Goal: Complete application form

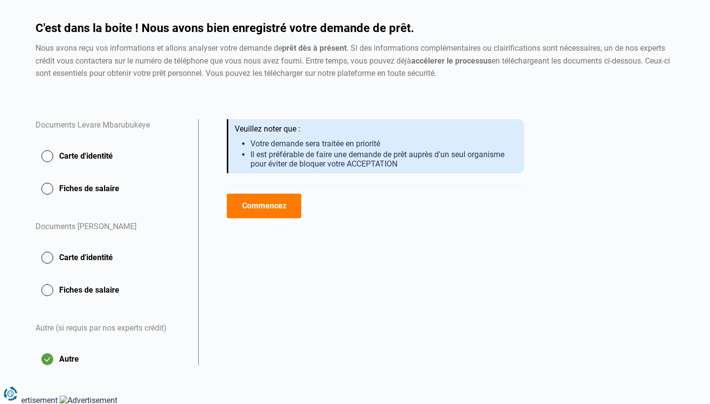
scroll to position [76, 0]
click at [47, 177] on button "Carte d'identité" at bounding box center [111, 189] width 151 height 25
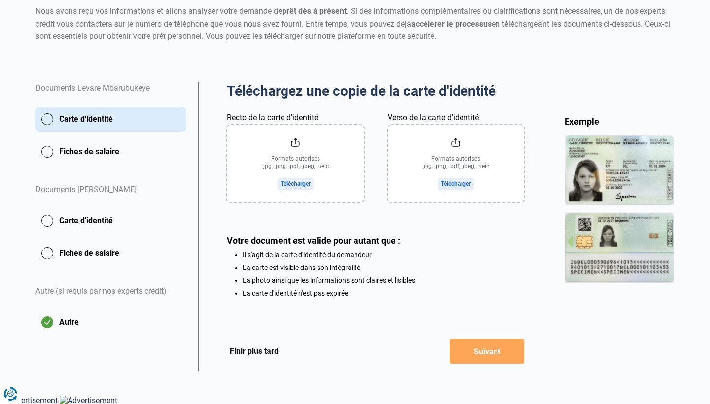
scroll to position [113, 0]
click at [294, 142] on input "Recto de la carte d'identité" at bounding box center [295, 164] width 137 height 77
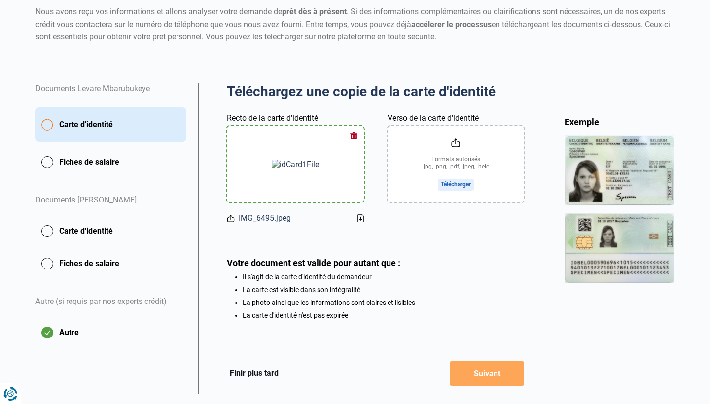
click at [463, 154] on input "Verso de la carte d'identité" at bounding box center [456, 164] width 137 height 77
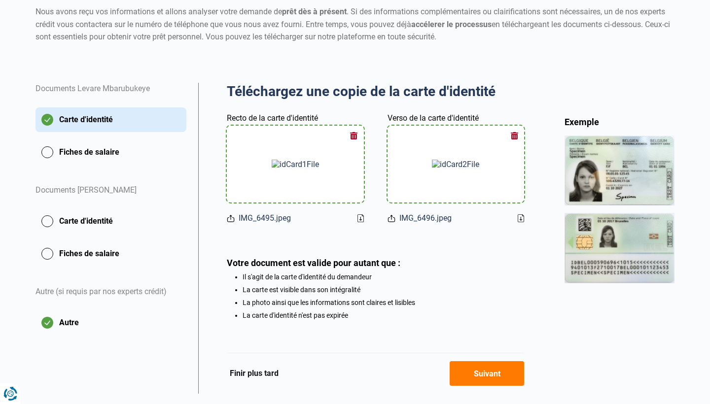
click at [105, 149] on button "Fiches de salaire" at bounding box center [111, 152] width 151 height 25
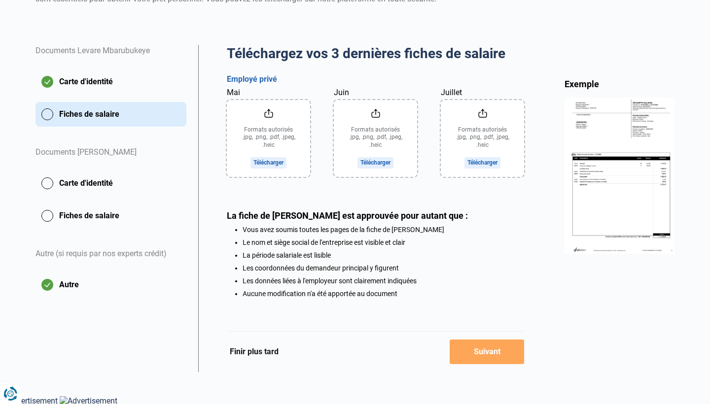
scroll to position [150, 0]
click at [271, 112] on input "Mai" at bounding box center [268, 139] width 83 height 77
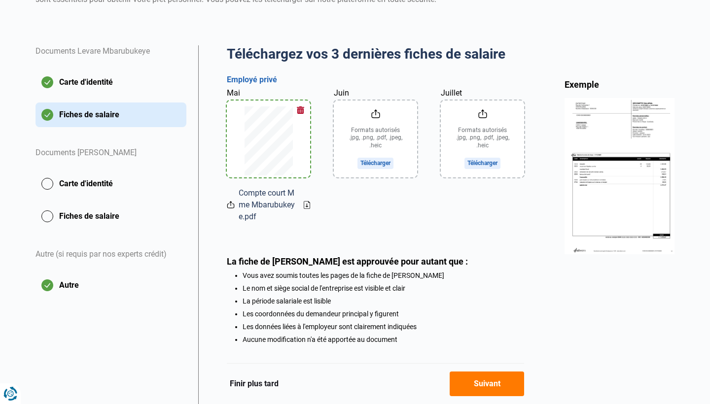
click at [136, 183] on button "Carte d'identité" at bounding box center [111, 184] width 151 height 25
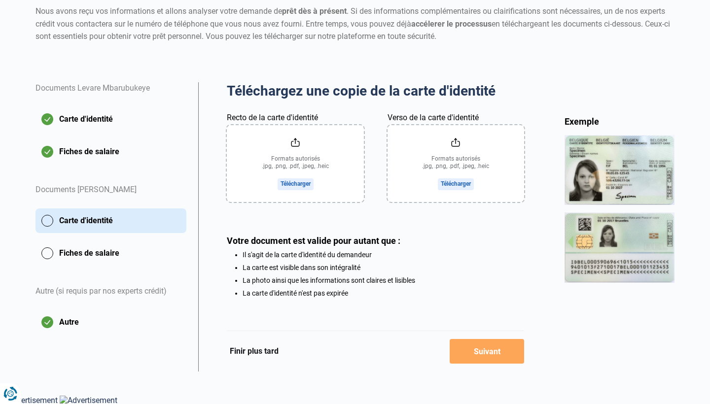
scroll to position [113, 0]
click at [301, 152] on input "Recto de la carte d'identité" at bounding box center [295, 164] width 137 height 77
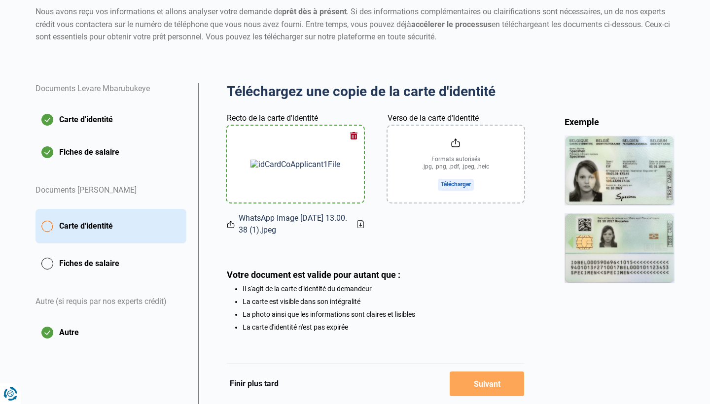
click at [457, 185] on input "Verso de la carte d'identité" at bounding box center [456, 164] width 137 height 77
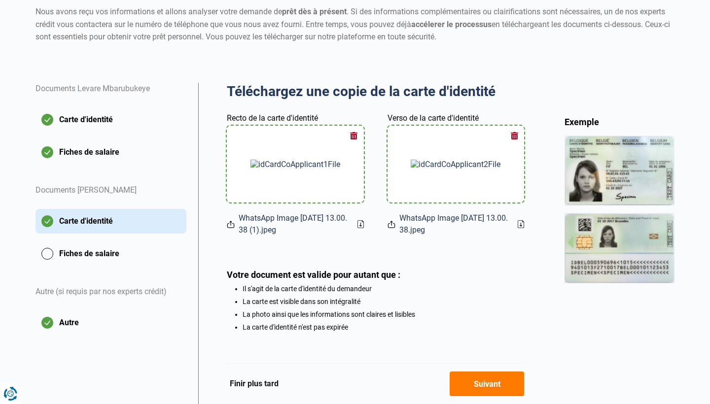
click at [116, 247] on button "Fiches de salaire" at bounding box center [111, 254] width 151 height 25
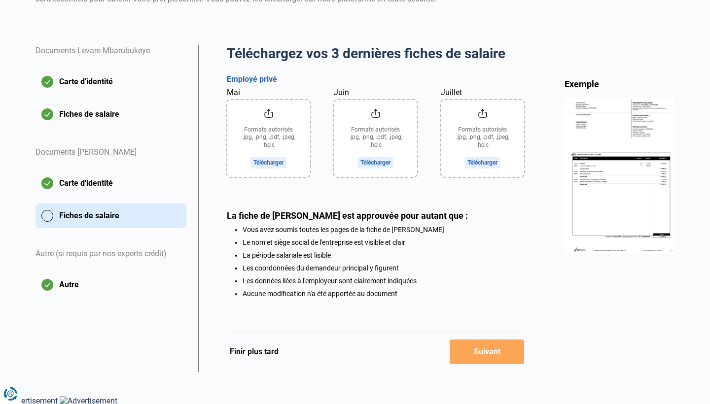
scroll to position [150, 0]
click at [276, 131] on input "Mai" at bounding box center [268, 139] width 83 height 77
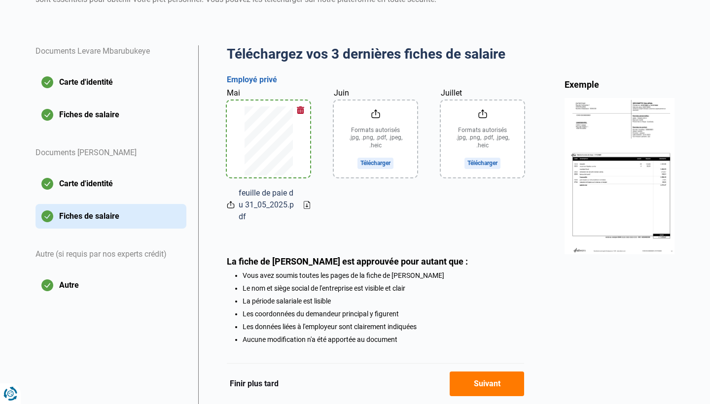
click at [385, 132] on input "Juin" at bounding box center [375, 139] width 83 height 77
click at [490, 122] on input "Juillet" at bounding box center [482, 139] width 83 height 77
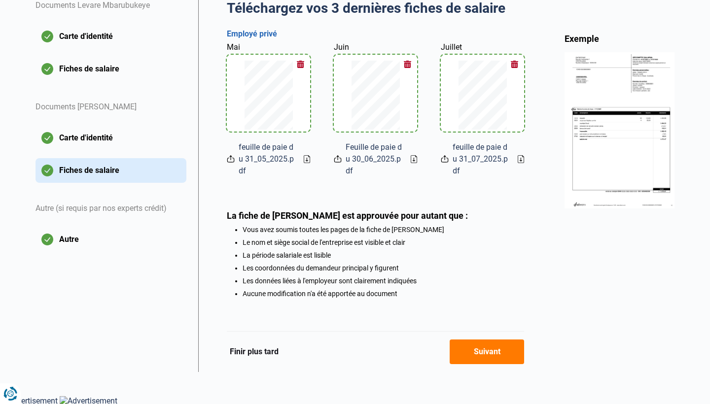
scroll to position [196, 0]
click at [52, 237] on button "Autre" at bounding box center [111, 240] width 151 height 25
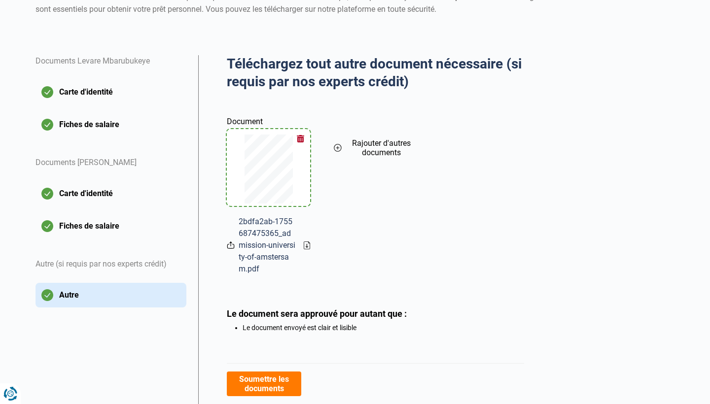
scroll to position [144, 0]
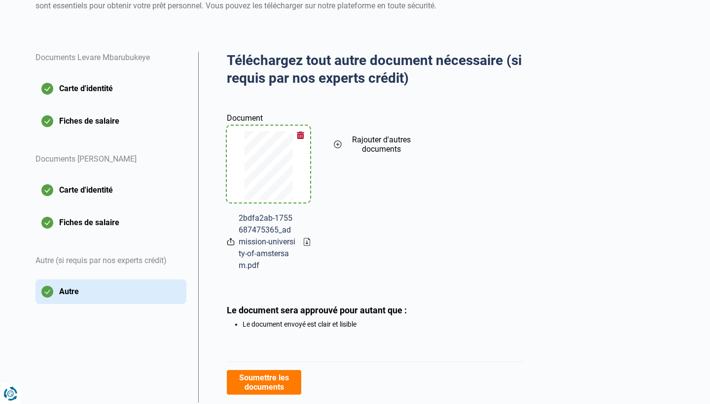
click at [342, 141] on button "Rajouter d'autres documents" at bounding box center [375, 145] width 83 height 90
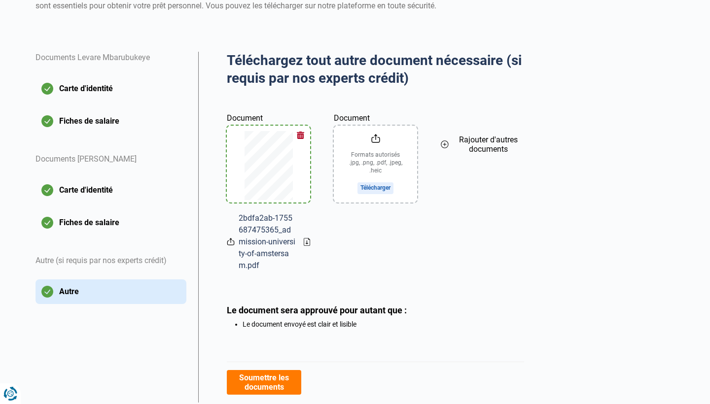
click at [378, 145] on input "Document" at bounding box center [375, 164] width 83 height 77
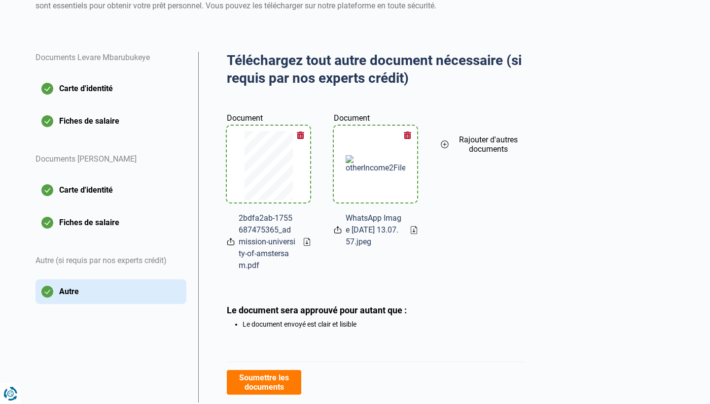
click at [448, 149] on button "Rajouter d'autres documents" at bounding box center [482, 145] width 83 height 90
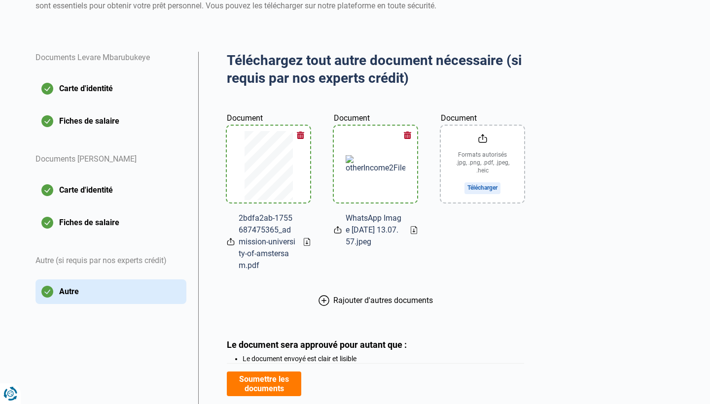
click at [481, 158] on input "Document" at bounding box center [482, 164] width 83 height 77
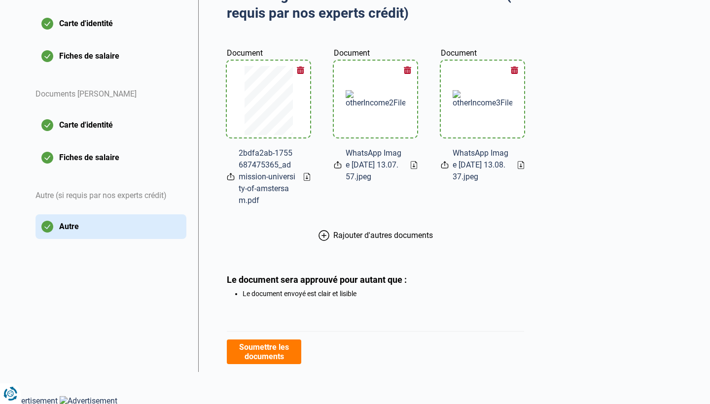
scroll to position [209, 0]
click at [284, 347] on button "Soumettre les documents" at bounding box center [264, 352] width 74 height 25
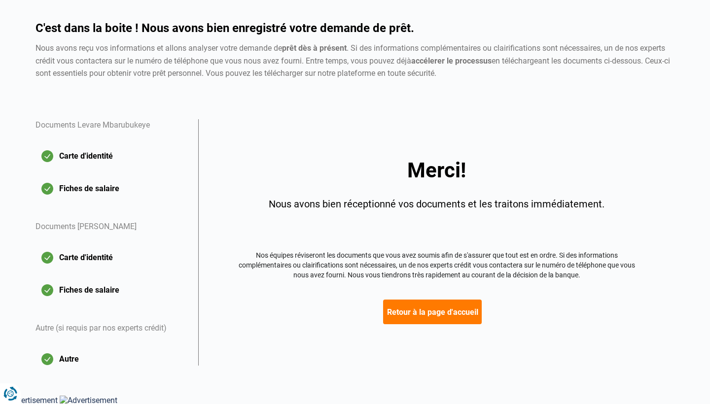
scroll to position [76, 0]
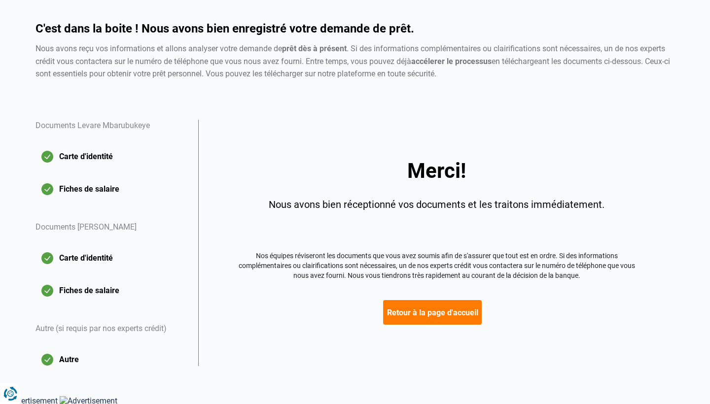
click at [407, 312] on button "Retour à la page d'accueil" at bounding box center [432, 312] width 99 height 25
